Goal: Information Seeking & Learning: Learn about a topic

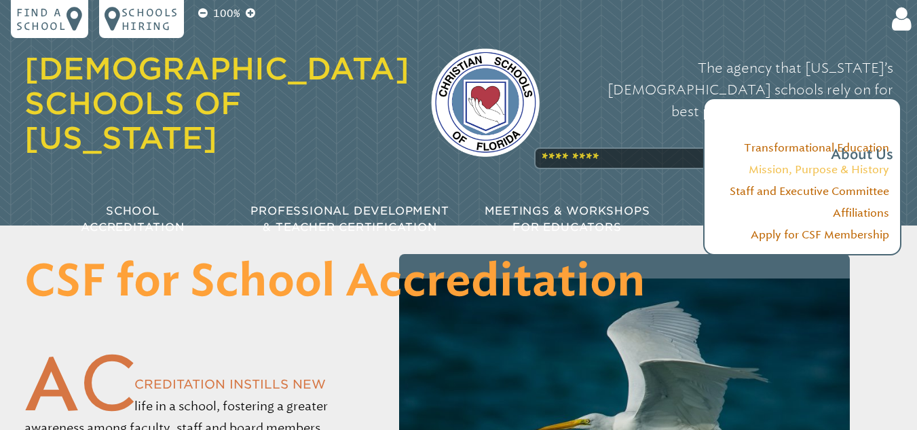
click at [813, 171] on link "Mission, Purpose & History" at bounding box center [819, 169] width 141 height 13
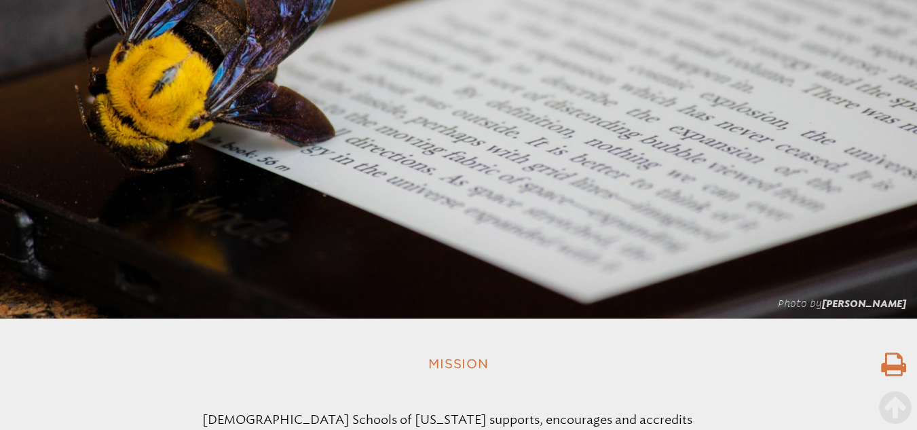
scroll to position [143, 0]
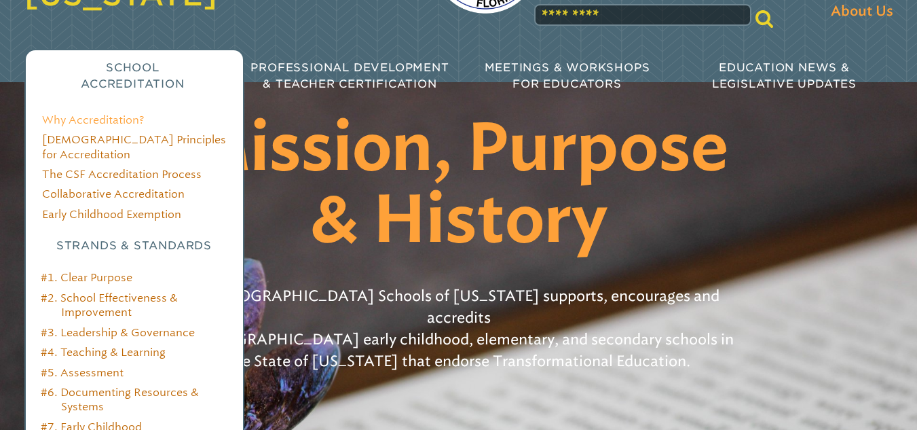
click at [122, 113] on link "Why Accreditation?" at bounding box center [93, 119] width 102 height 13
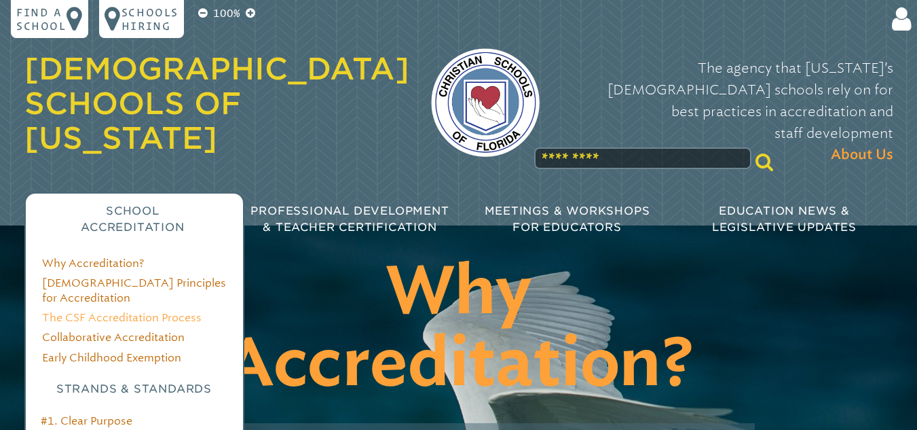
click at [131, 311] on link "The CSF Accreditation Process" at bounding box center [122, 317] width 160 height 13
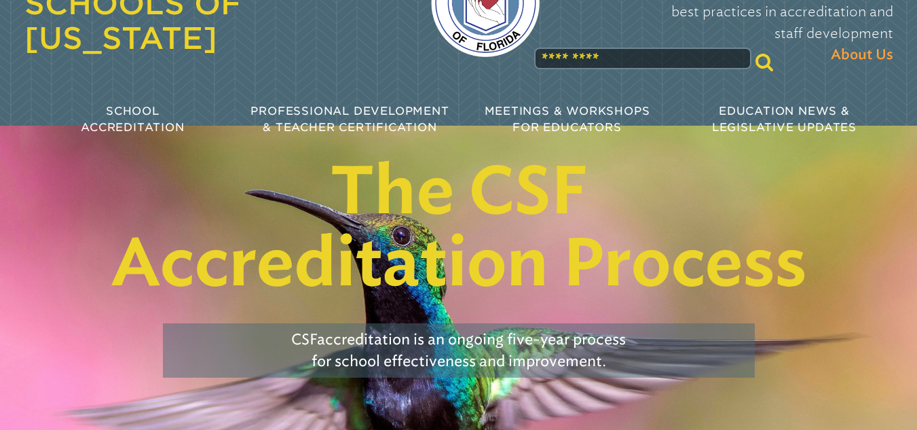
scroll to position [81, 0]
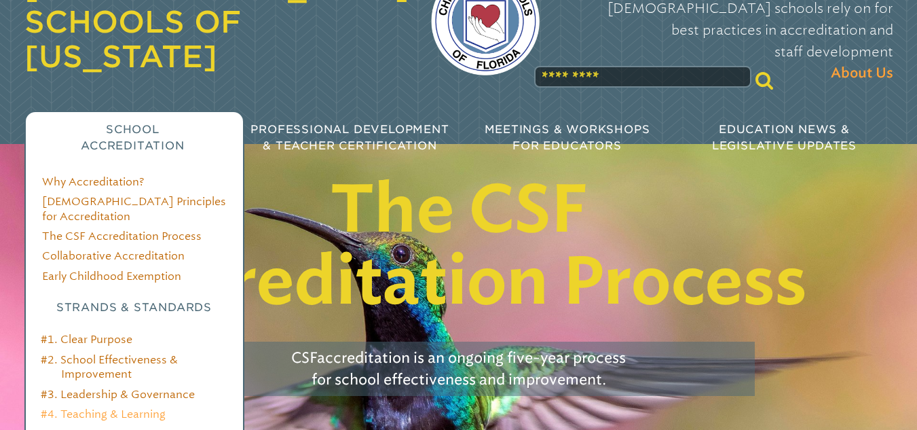
click at [115, 407] on link "#4. Teaching & Learning" at bounding box center [103, 413] width 125 height 13
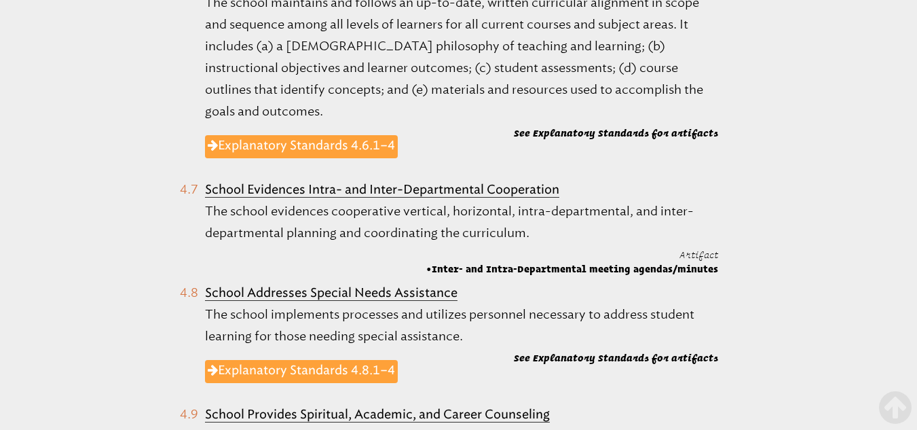
scroll to position [1656, 0]
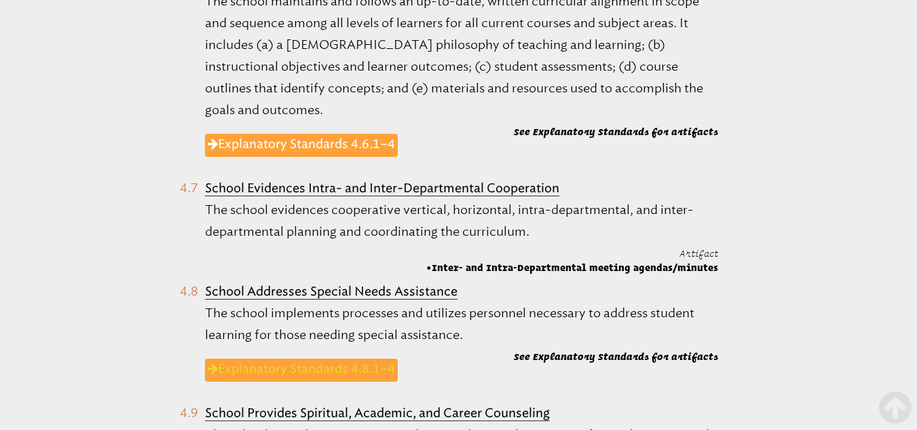
click at [295, 358] on link "Explanatory Standards 4.8.1–4" at bounding box center [301, 369] width 193 height 23
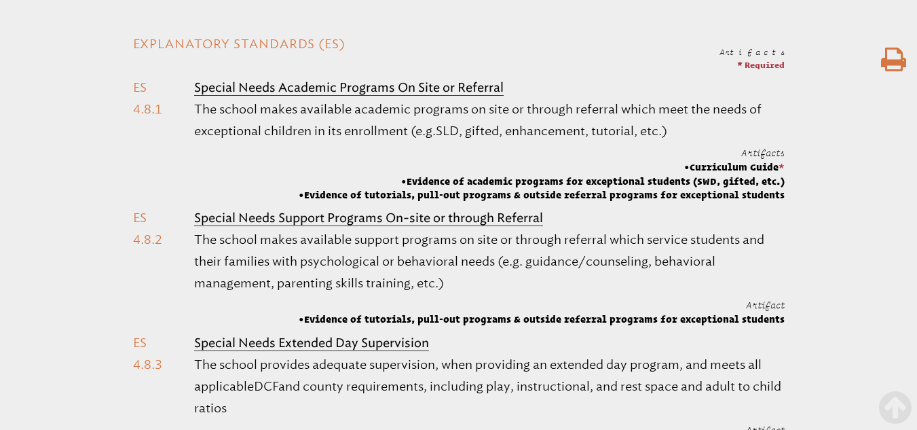
scroll to position [462, 0]
click at [504, 282] on p "The school makes available support programs on site or through referral which s…" at bounding box center [489, 261] width 590 height 65
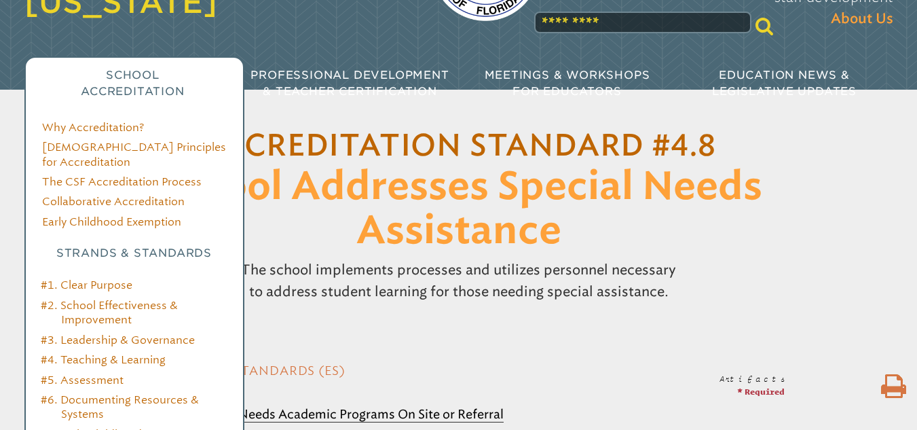
scroll to position [163, 0]
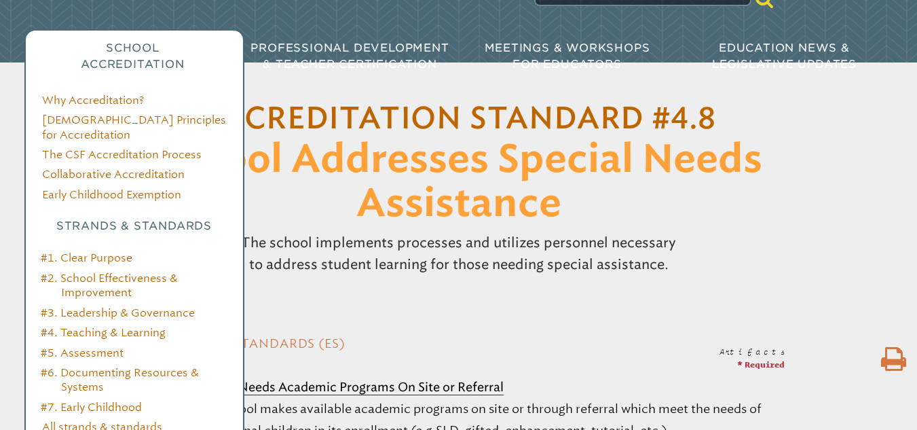
click at [100, 420] on link "All strands & standards" at bounding box center [102, 426] width 120 height 13
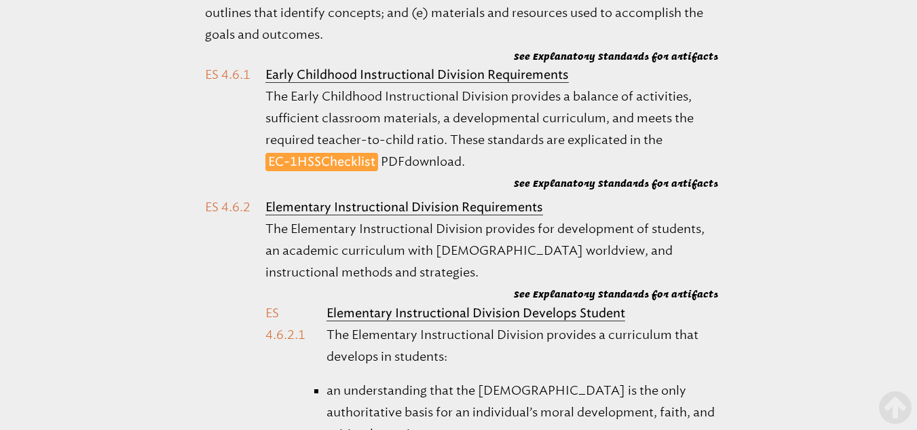
scroll to position [11540, 0]
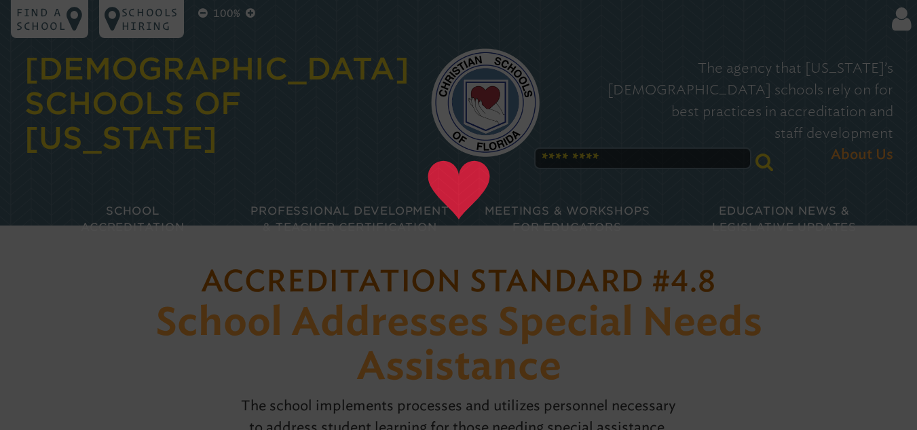
click at [622, 147] on input "text" at bounding box center [642, 158] width 217 height 22
click at [728, 286] on h1 "Accreditation Standard #4.8 School Addresses Special Needs Assistance" at bounding box center [459, 323] width 698 height 131
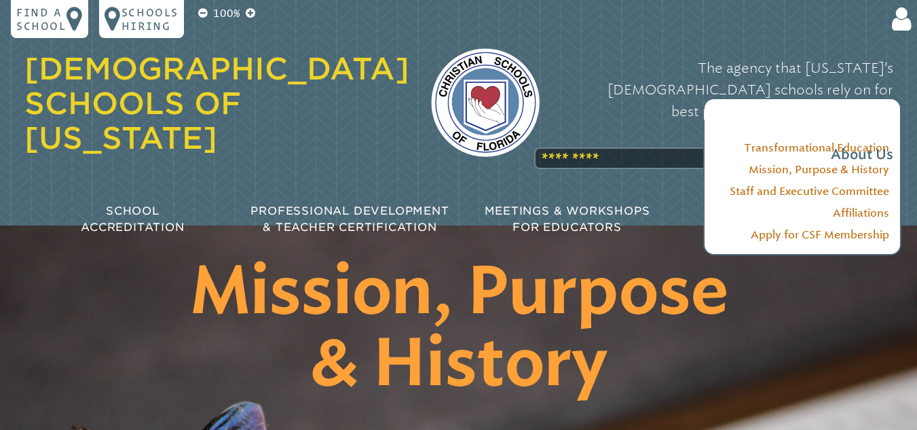
click at [585, 128] on div "The agency that [US_STATE]’s [DEMOGRAPHIC_DATA] schools rely on for best practi…" at bounding box center [727, 111] width 332 height 136
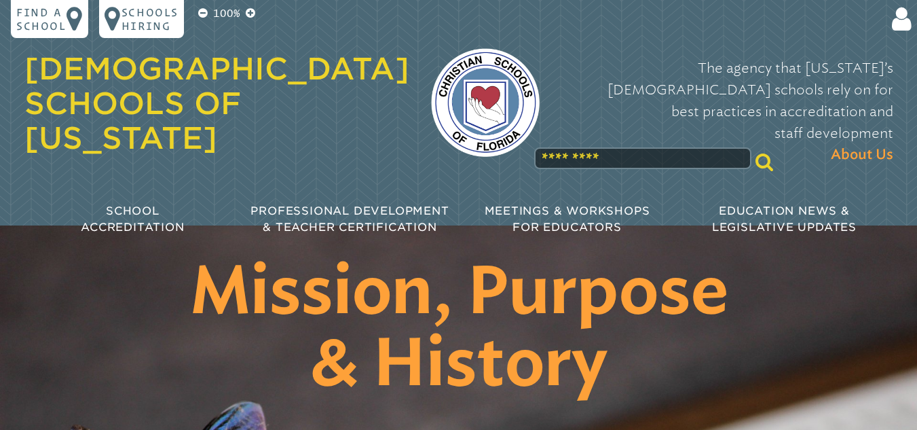
click at [622, 147] on input "text" at bounding box center [642, 158] width 217 height 22
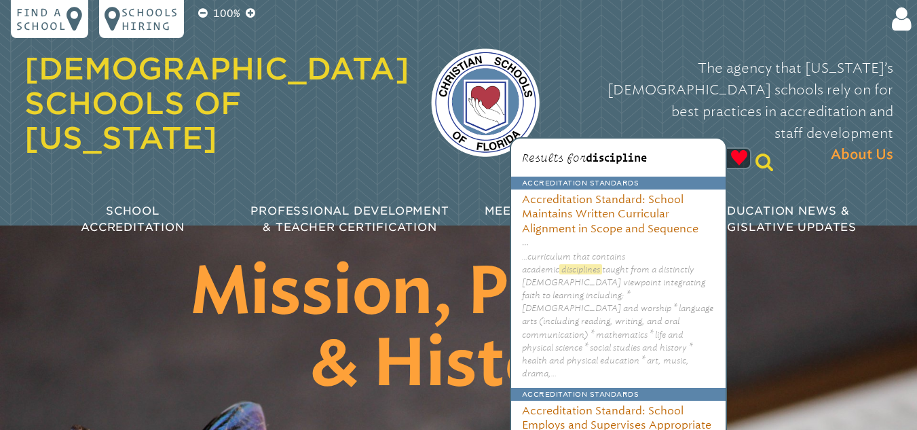
type input "**********"
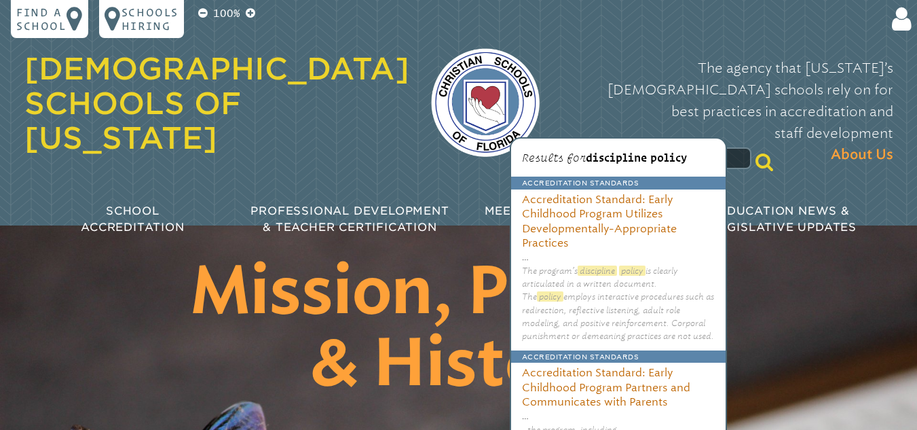
click at [755, 152] on icon at bounding box center [764, 161] width 18 height 19
click at [690, 147] on input "**********" at bounding box center [642, 158] width 217 height 22
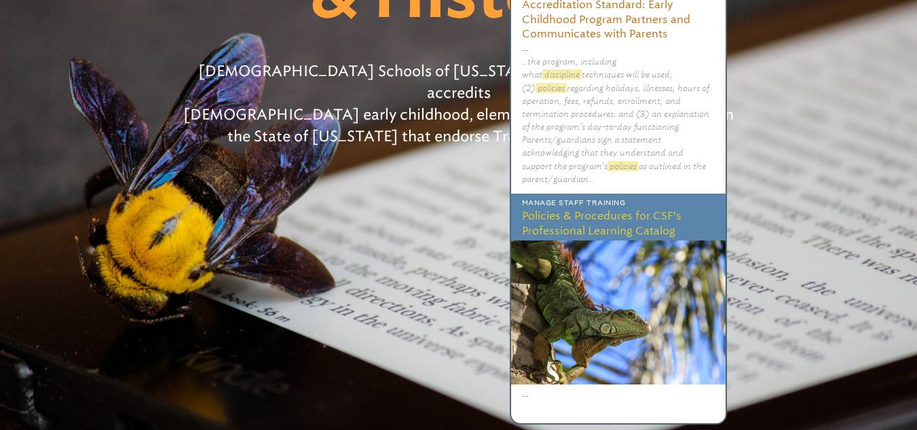
scroll to position [380, 0]
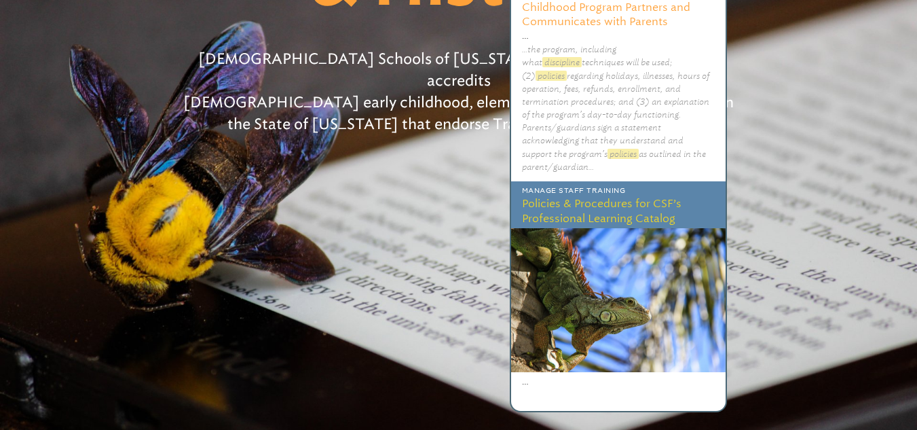
click at [593, 10] on h3 "Accreditation Standard: Early Childhood Program Partners and Communicates with …" at bounding box center [618, 5] width 214 height 46
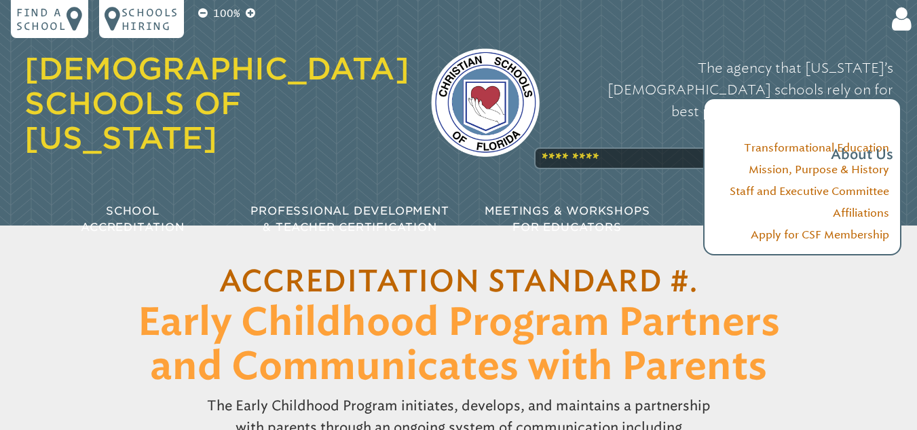
click at [660, 130] on div "The agency that [US_STATE]’s [DEMOGRAPHIC_DATA] schools rely on for best practi…" at bounding box center [727, 111] width 332 height 136
click at [637, 122] on div "The agency that [US_STATE]’s [DEMOGRAPHIC_DATA] schools rely on for best practi…" at bounding box center [727, 111] width 332 height 136
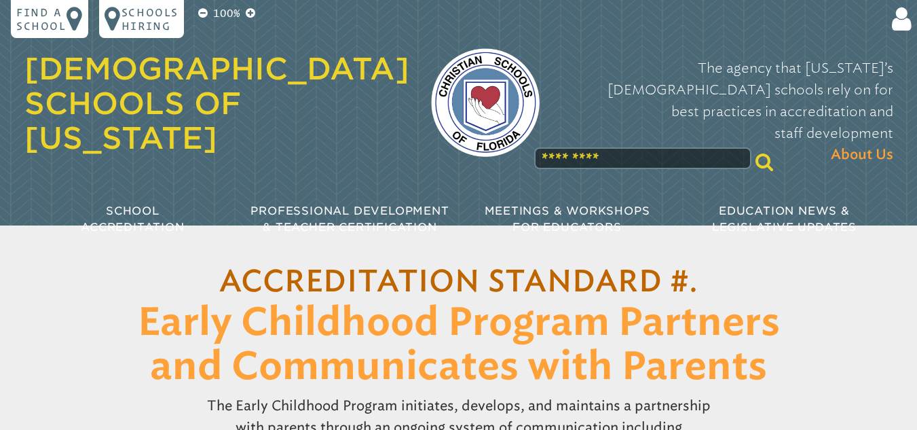
click at [599, 147] on input "text" at bounding box center [642, 158] width 217 height 22
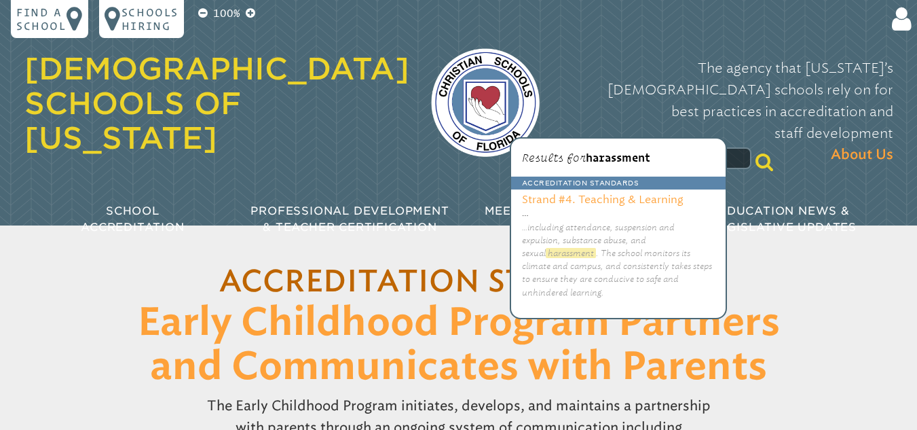
click at [619, 194] on h3 "Strand #4. Teaching & Learning" at bounding box center [618, 197] width 214 height 17
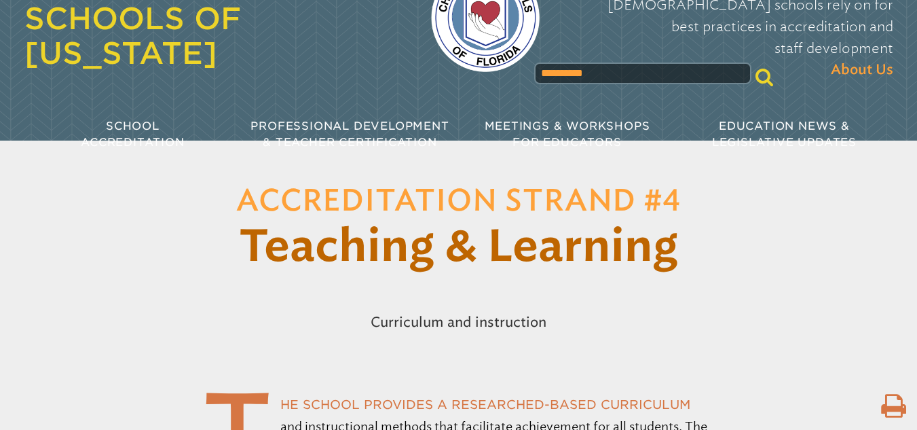
scroll to position [2, 0]
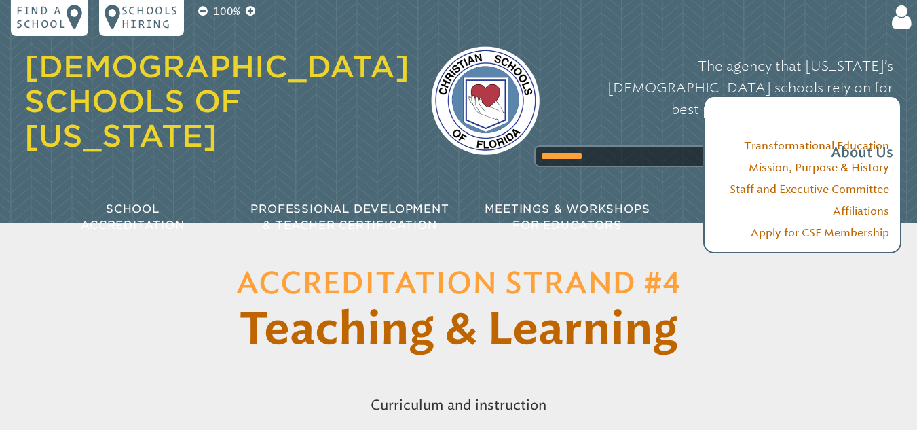
click at [633, 118] on p "The agency that [US_STATE]’s [DEMOGRAPHIC_DATA] schools rely on for best practi…" at bounding box center [727, 109] width 332 height 109
click at [577, 123] on div "The agency that [US_STATE]’s [DEMOGRAPHIC_DATA] schools rely on for best practi…" at bounding box center [727, 109] width 332 height 136
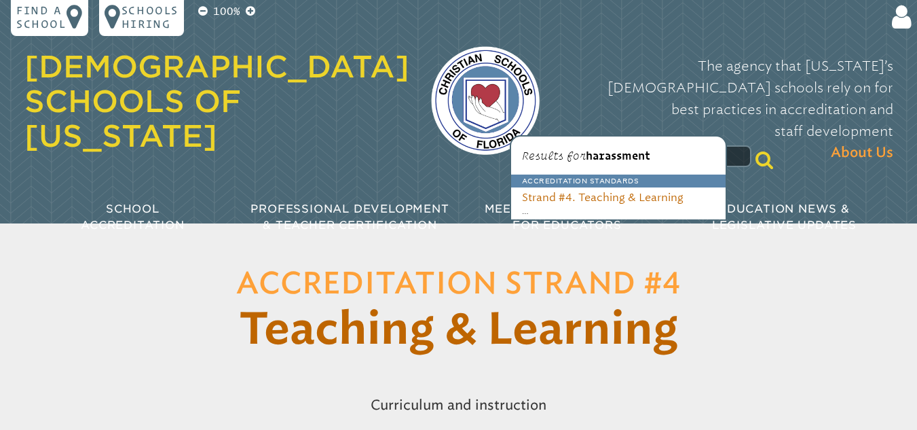
click at [620, 145] on input "**********" at bounding box center [642, 156] width 217 height 22
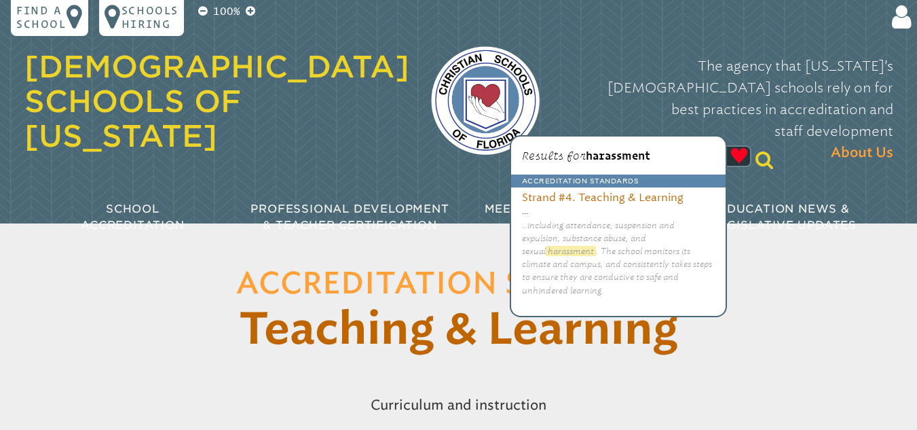
type input "*"
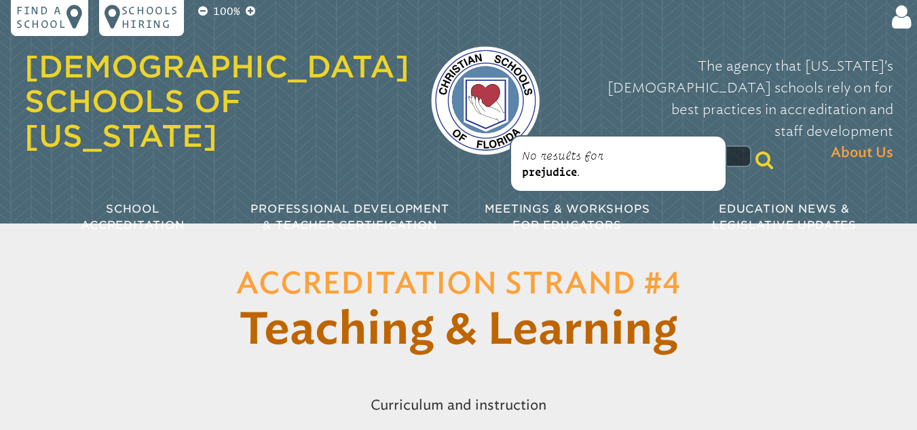
type input "*"
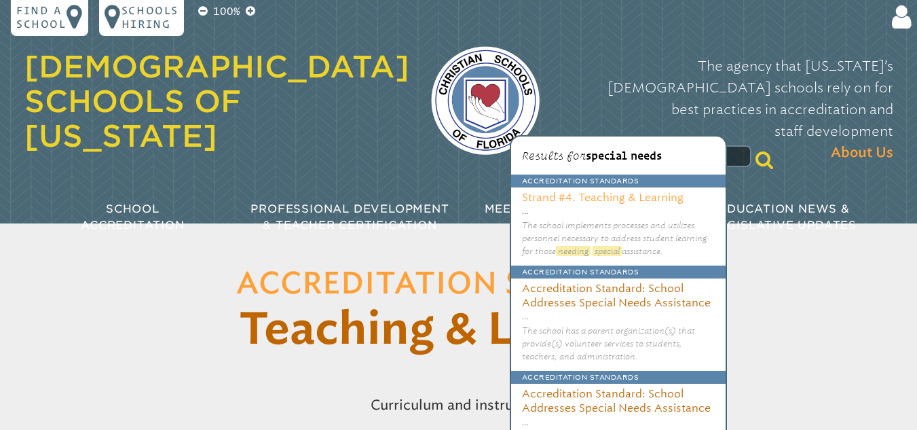
type input "**********"
click at [651, 197] on h3 "Strand #4. Teaching & Learning" at bounding box center [618, 195] width 214 height 17
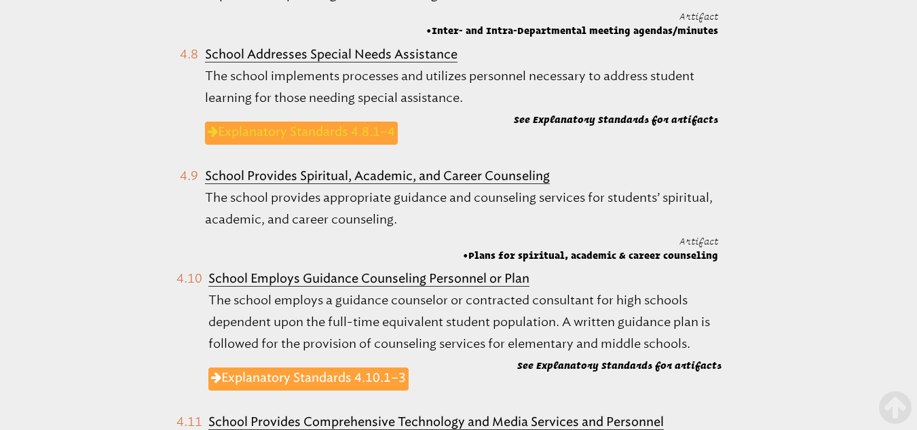
click at [371, 121] on link "Explanatory Standards 4.8.1–4" at bounding box center [301, 132] width 193 height 23
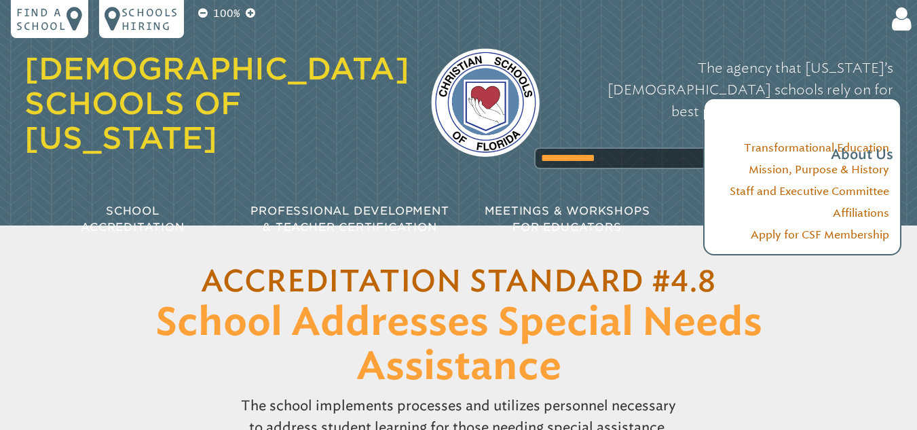
click at [639, 126] on div "The agency that [US_STATE]’s [DEMOGRAPHIC_DATA] schools rely on for best practi…" at bounding box center [727, 111] width 332 height 136
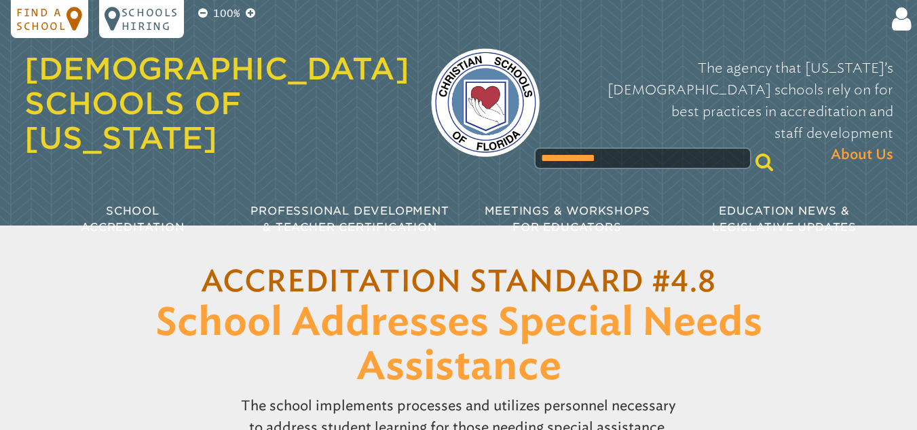
scroll to position [1116, 0]
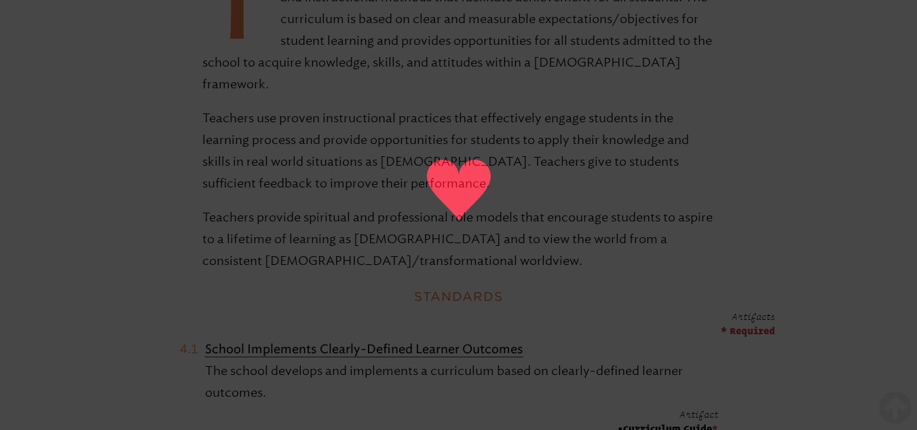
drag, startPoint x: 861, startPoint y: 394, endPoint x: 922, endPoint y: 422, distance: 67.4
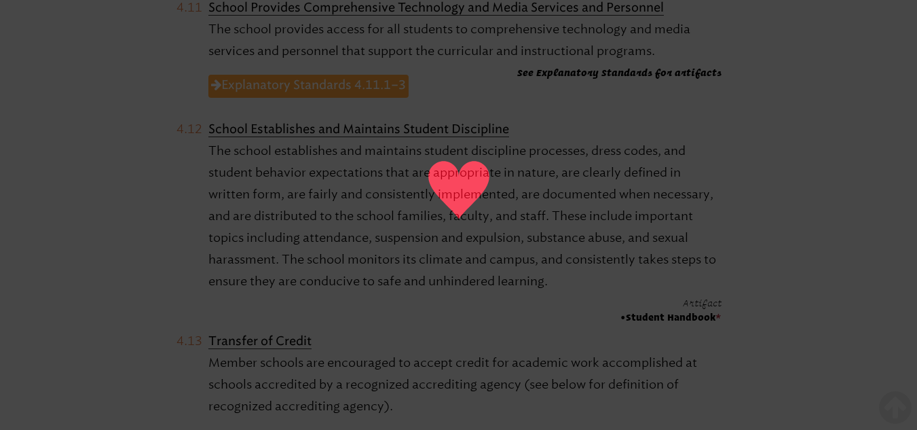
scroll to position [2315, 0]
